Goal: Task Accomplishment & Management: Manage account settings

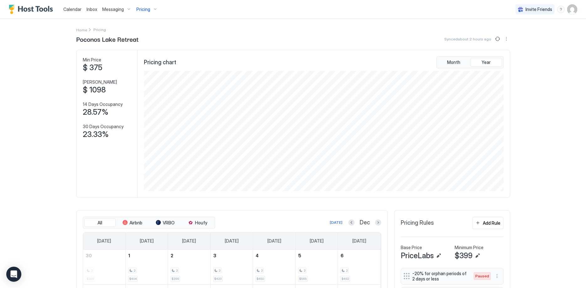
scroll to position [120, 361]
click at [141, 66] on div "Canterbury VRBO" at bounding box center [144, 65] width 45 height 10
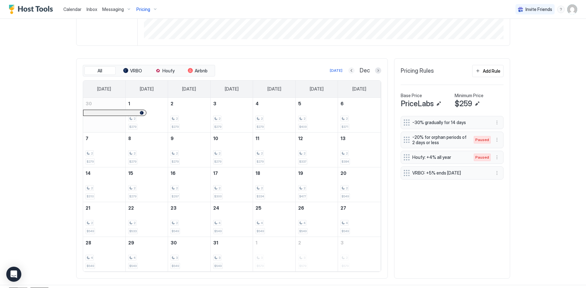
click at [355, 72] on button "Previous month" at bounding box center [351, 70] width 6 height 6
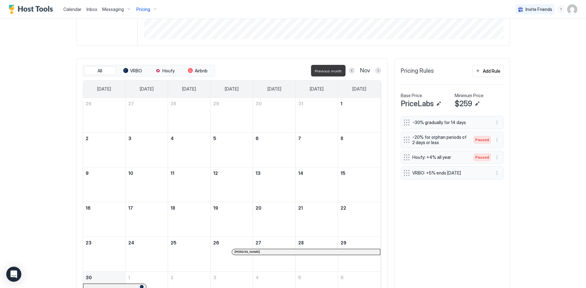
click at [355, 72] on div "Nov" at bounding box center [365, 70] width 33 height 7
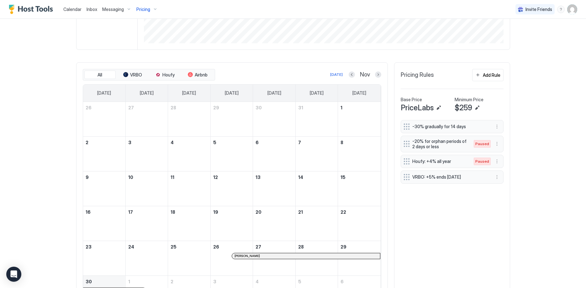
click at [353, 72] on div "Nov" at bounding box center [365, 74] width 33 height 7
click at [353, 76] on button "Previous month" at bounding box center [352, 75] width 6 height 6
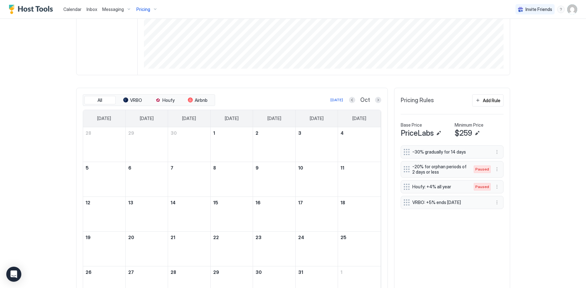
click at [353, 76] on div "Canterbury VRBO Synced about 6 hours ago Min Price $ 249 Max Price $ 697 14 Day…" at bounding box center [293, 113] width 434 height 403
click at [353, 99] on button "Previous month" at bounding box center [352, 100] width 6 height 6
click at [353, 100] on button "Previous month" at bounding box center [352, 100] width 6 height 6
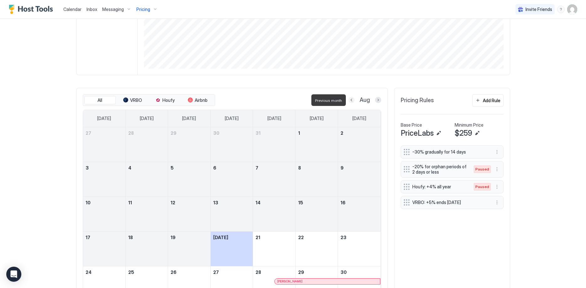
click at [353, 100] on button "Previous month" at bounding box center [351, 100] width 6 height 6
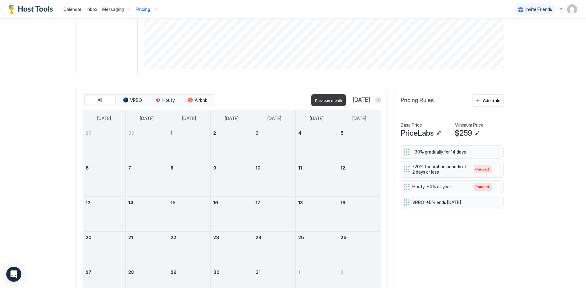
click at [348, 100] on button "Previous month" at bounding box center [345, 100] width 6 height 6
click at [353, 100] on button "Previous month" at bounding box center [352, 100] width 6 height 6
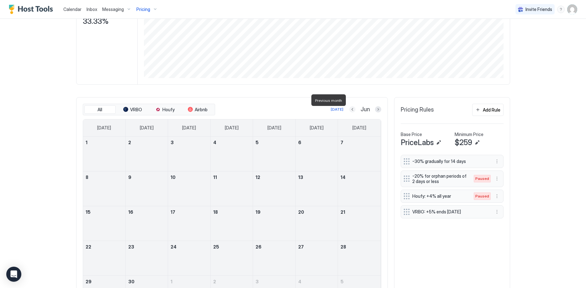
click at [353, 100] on div "All VRBO Houfy Airbnb [DATE] Jun [DATE] [DATE] [DATE] [DATE] [DATE] [DATE] [DAT…" at bounding box center [232, 207] width 312 height 220
click at [350, 110] on button "Previous month" at bounding box center [351, 109] width 6 height 6
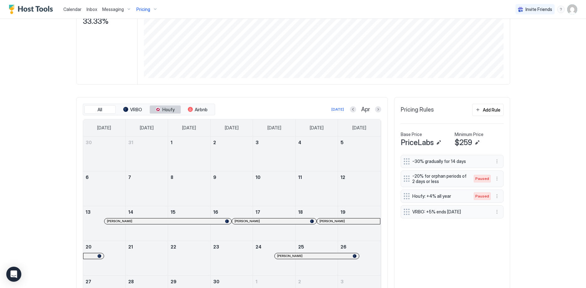
scroll to position [160, 0]
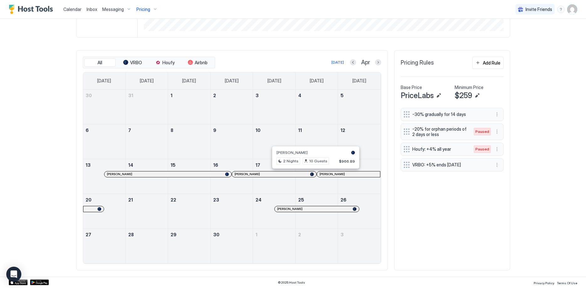
click at [344, 175] on div at bounding box center [343, 174] width 5 height 5
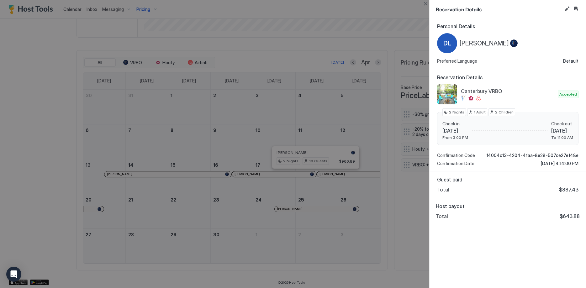
click at [332, 173] on div at bounding box center [293, 144] width 586 height 288
click at [298, 173] on div at bounding box center [293, 144] width 586 height 288
click at [315, 211] on div at bounding box center [293, 144] width 586 height 288
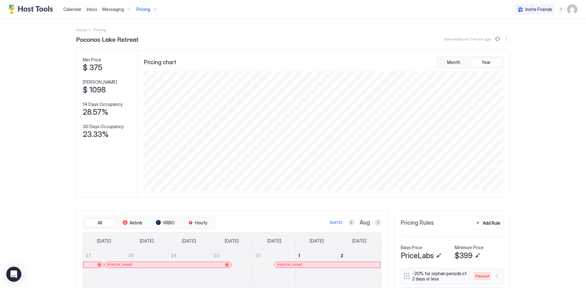
scroll to position [120, 361]
